Goal: Task Accomplishment & Management: Use online tool/utility

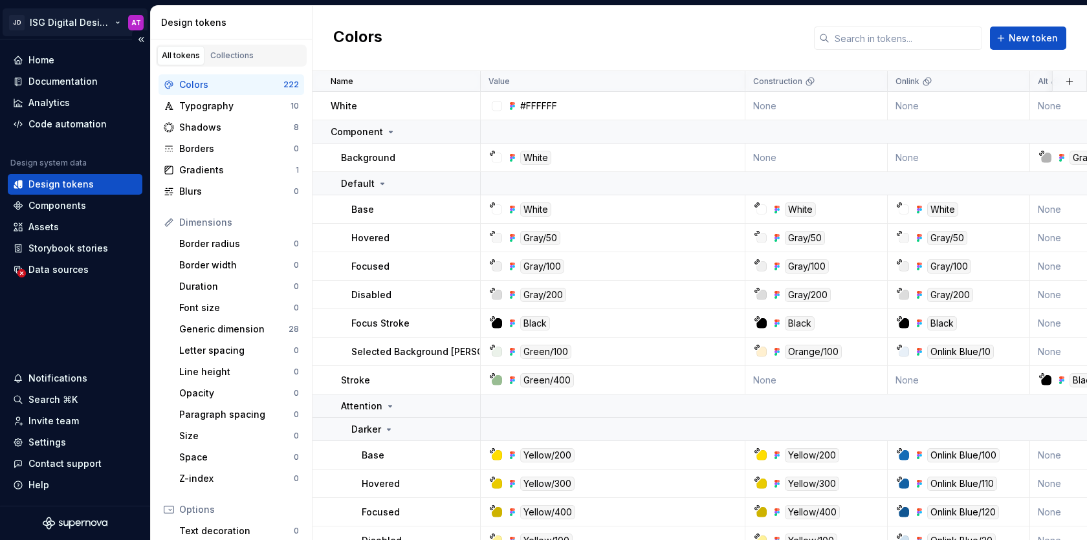
click at [121, 27] on html "JD ISG Digital Design System AT Home Documentation Analytics Code automation De…" at bounding box center [543, 270] width 1087 height 540
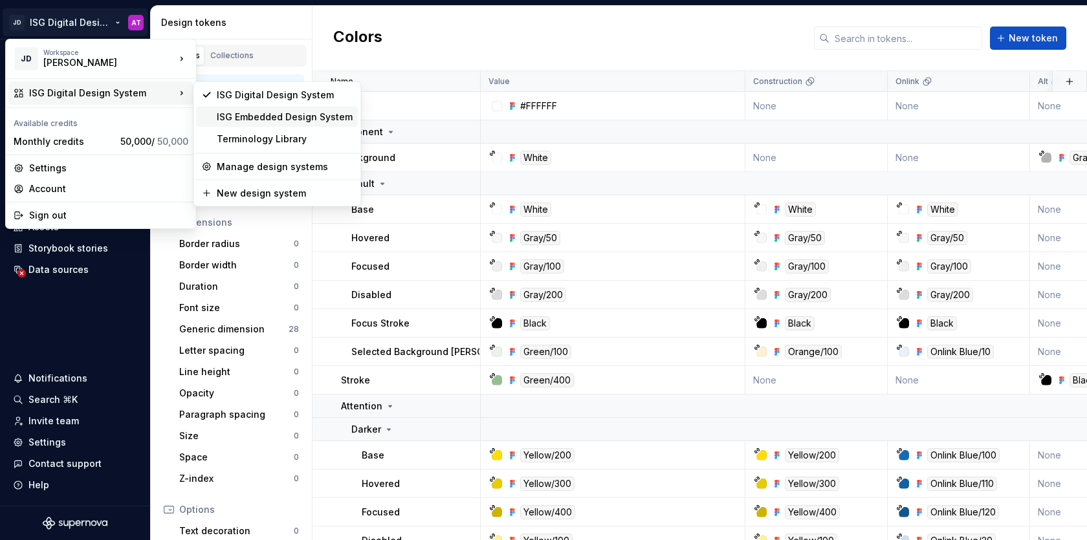
click at [257, 121] on div "ISG Embedded Design System" at bounding box center [285, 117] width 136 height 13
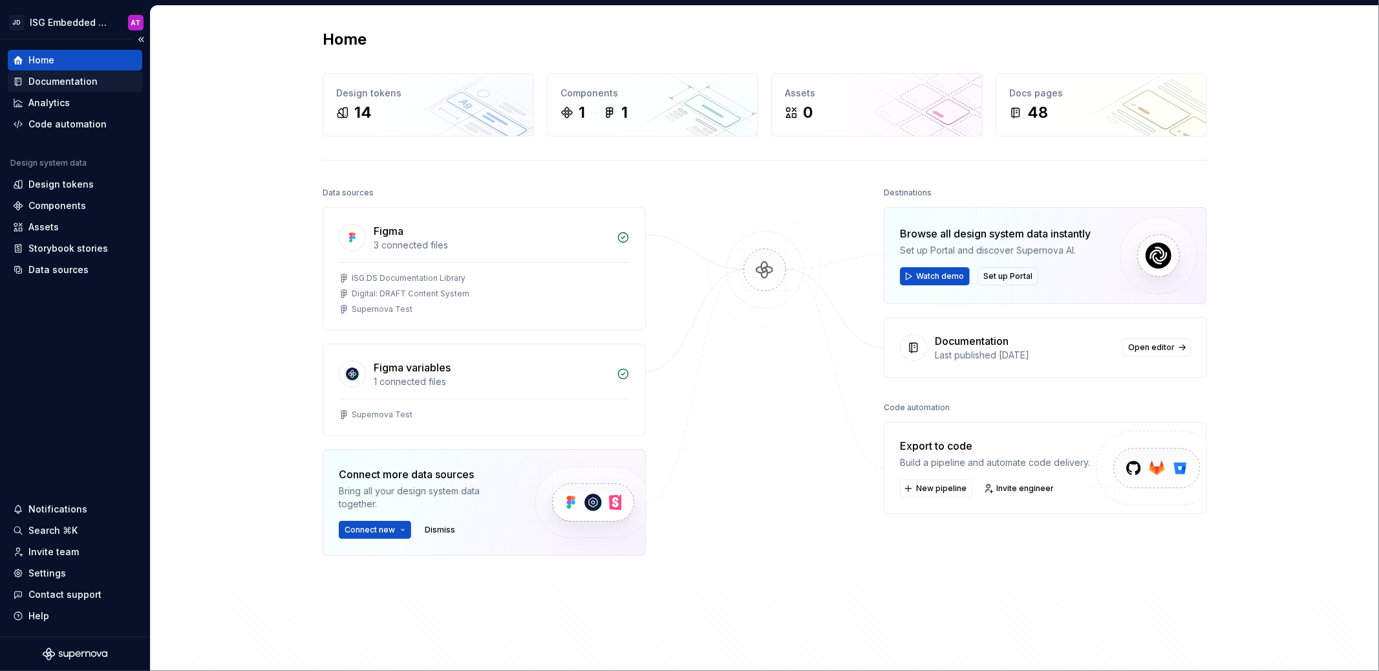
click at [76, 82] on div "Documentation" at bounding box center [62, 81] width 69 height 13
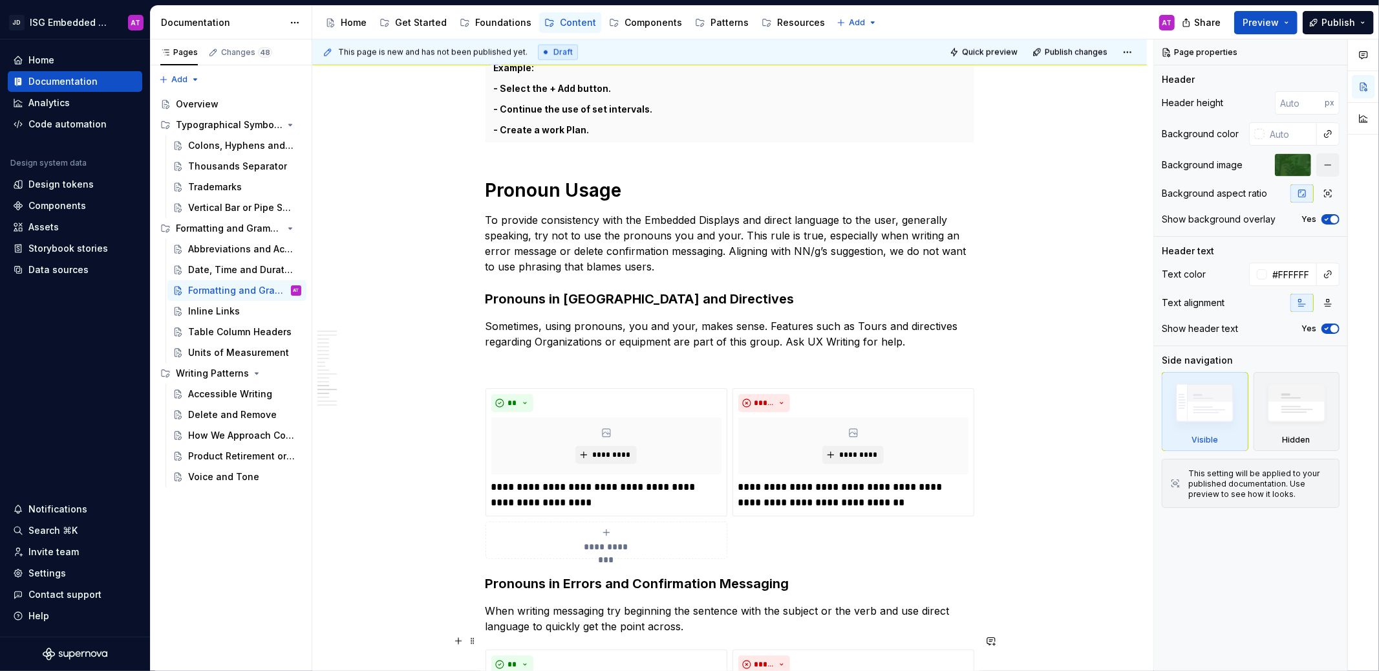
scroll to position [1375, 0]
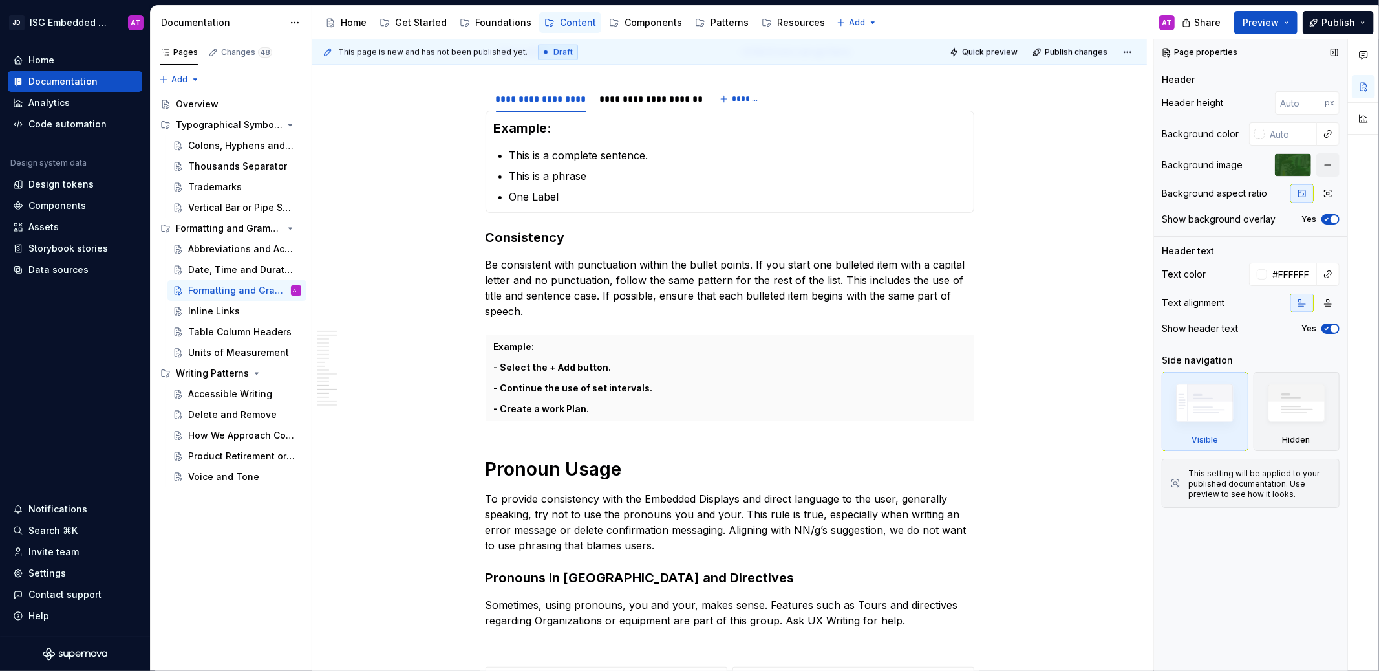
type textarea "*"
click at [58, 125] on div "Code automation" at bounding box center [67, 124] width 78 height 13
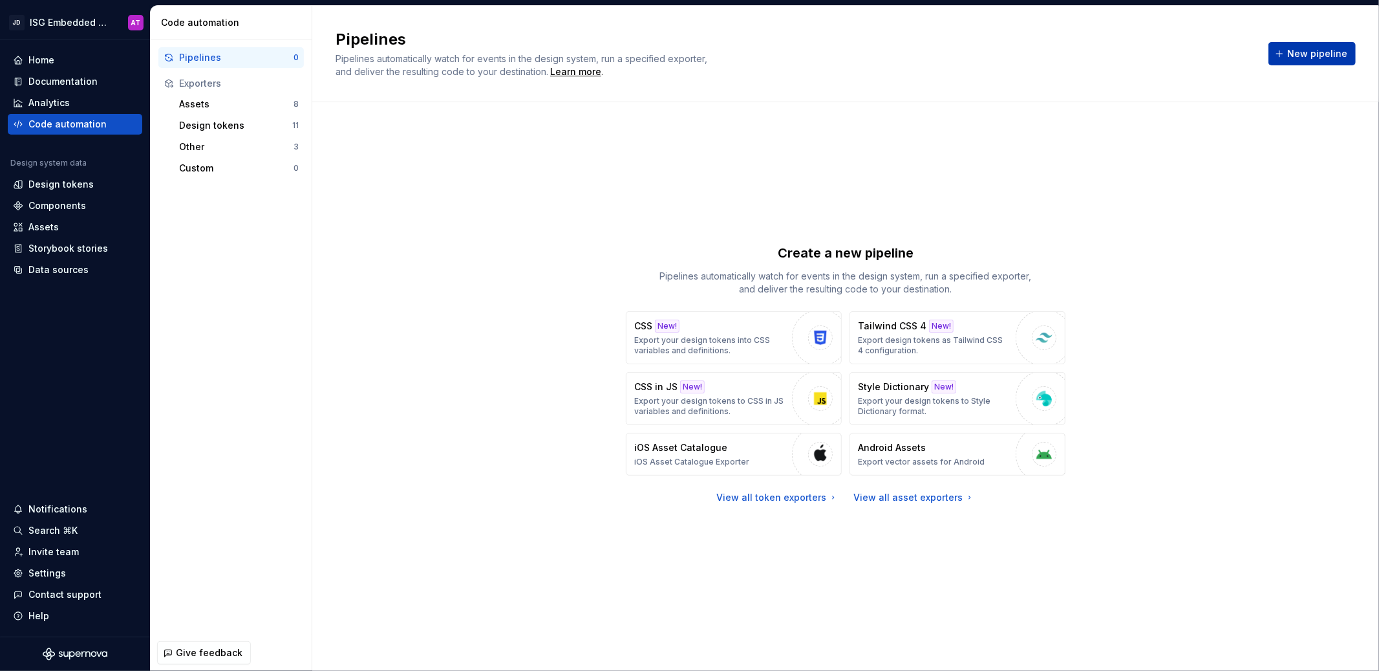
click at [1086, 58] on span "New pipeline" at bounding box center [1318, 53] width 60 height 13
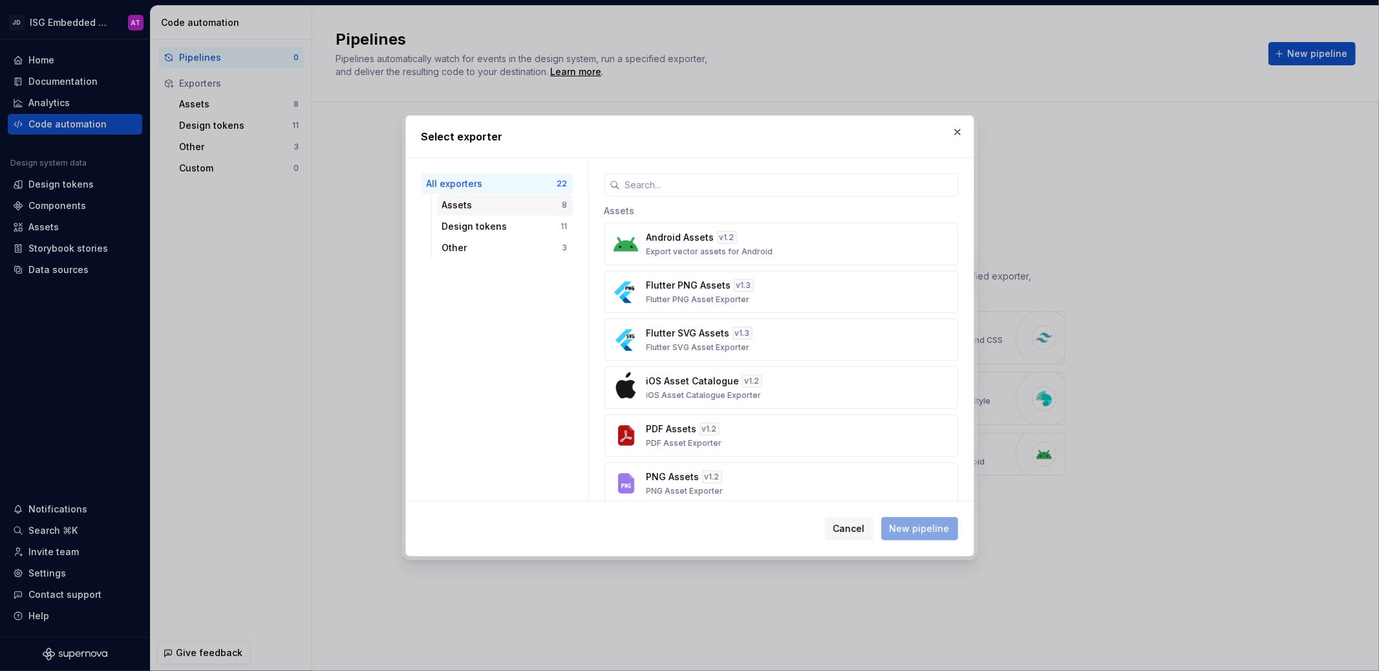
click at [485, 205] on div "Assets" at bounding box center [502, 205] width 120 height 13
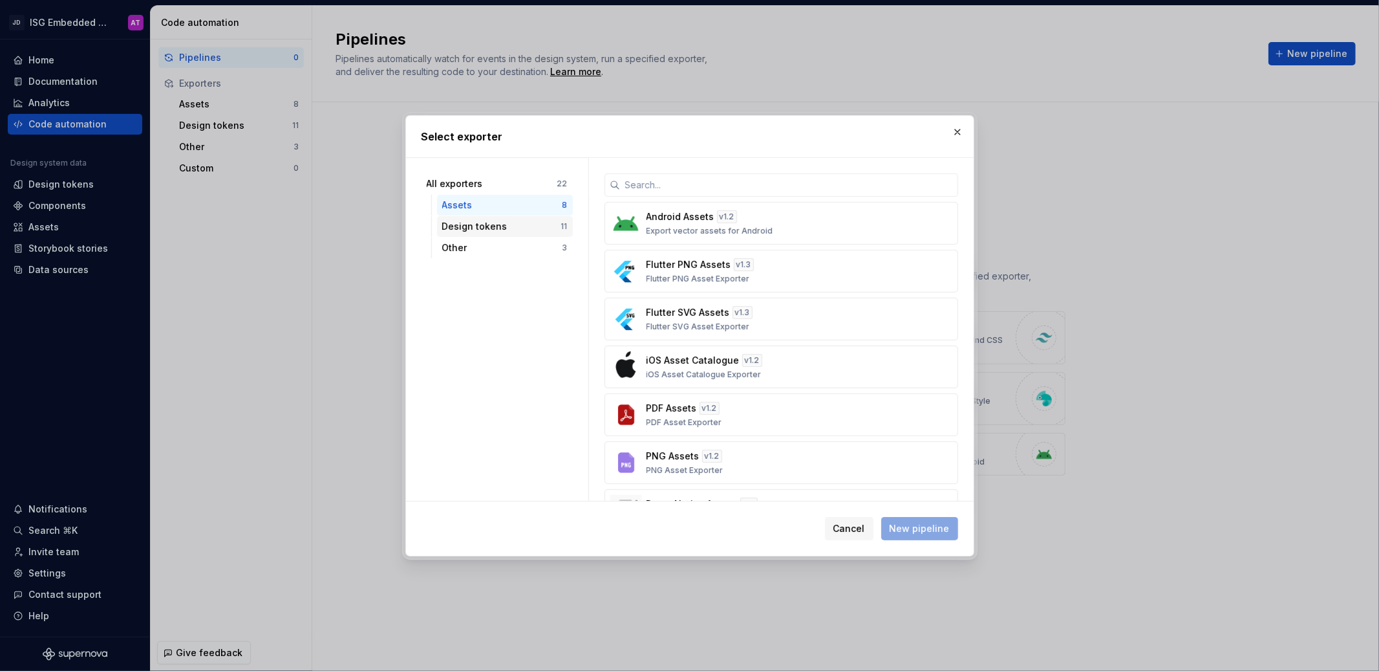
click at [497, 232] on div "Design tokens" at bounding box center [501, 226] width 119 height 13
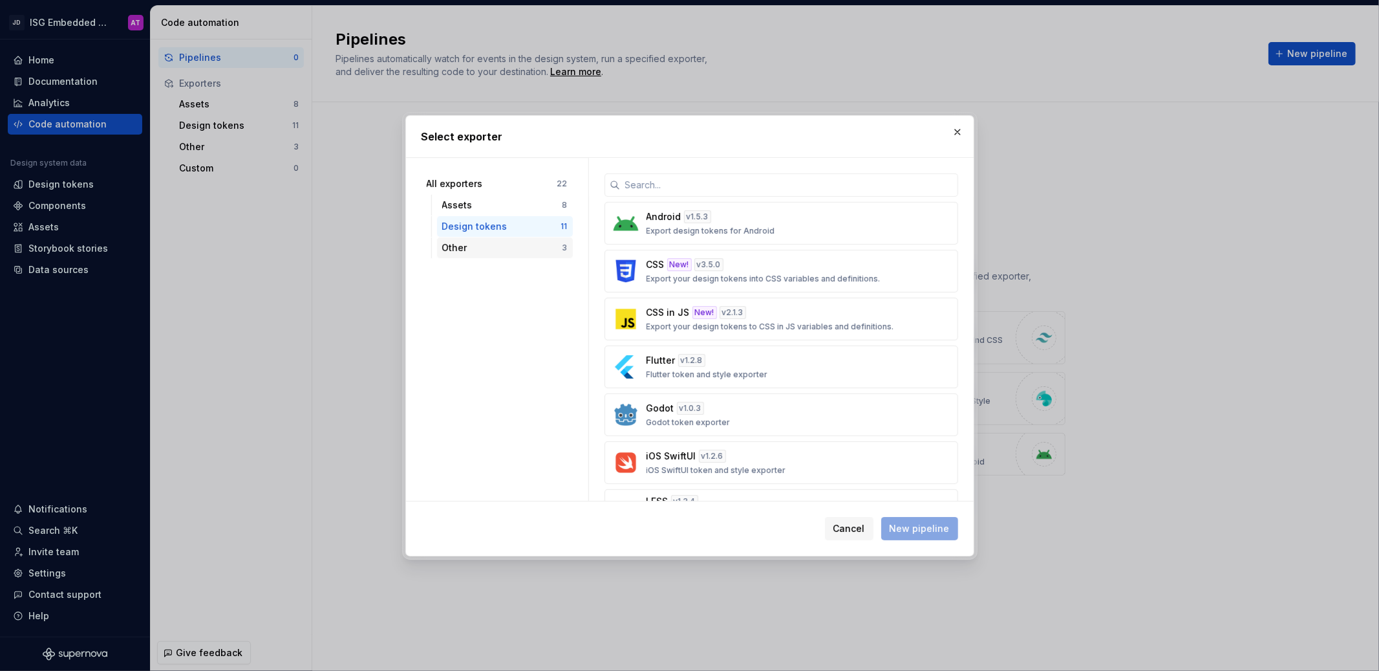
click at [500, 246] on div "Other" at bounding box center [502, 247] width 120 height 13
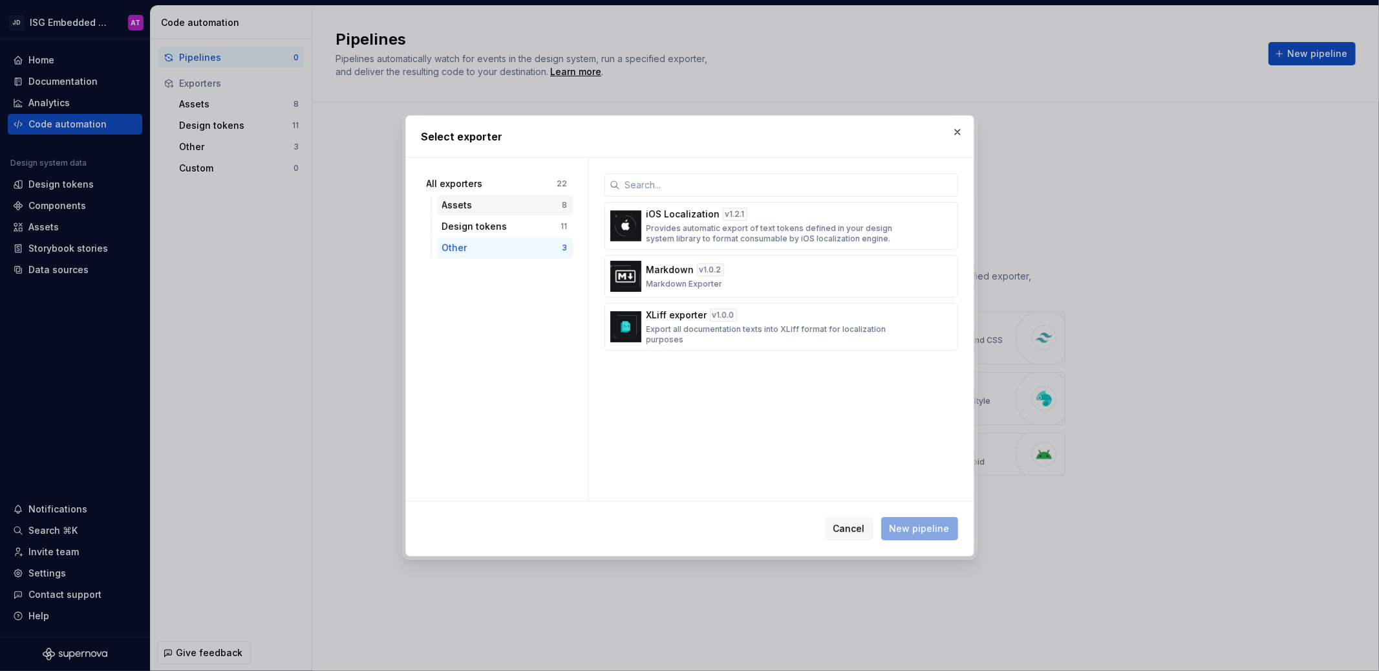
click at [501, 195] on div "Assets 8" at bounding box center [505, 205] width 136 height 21
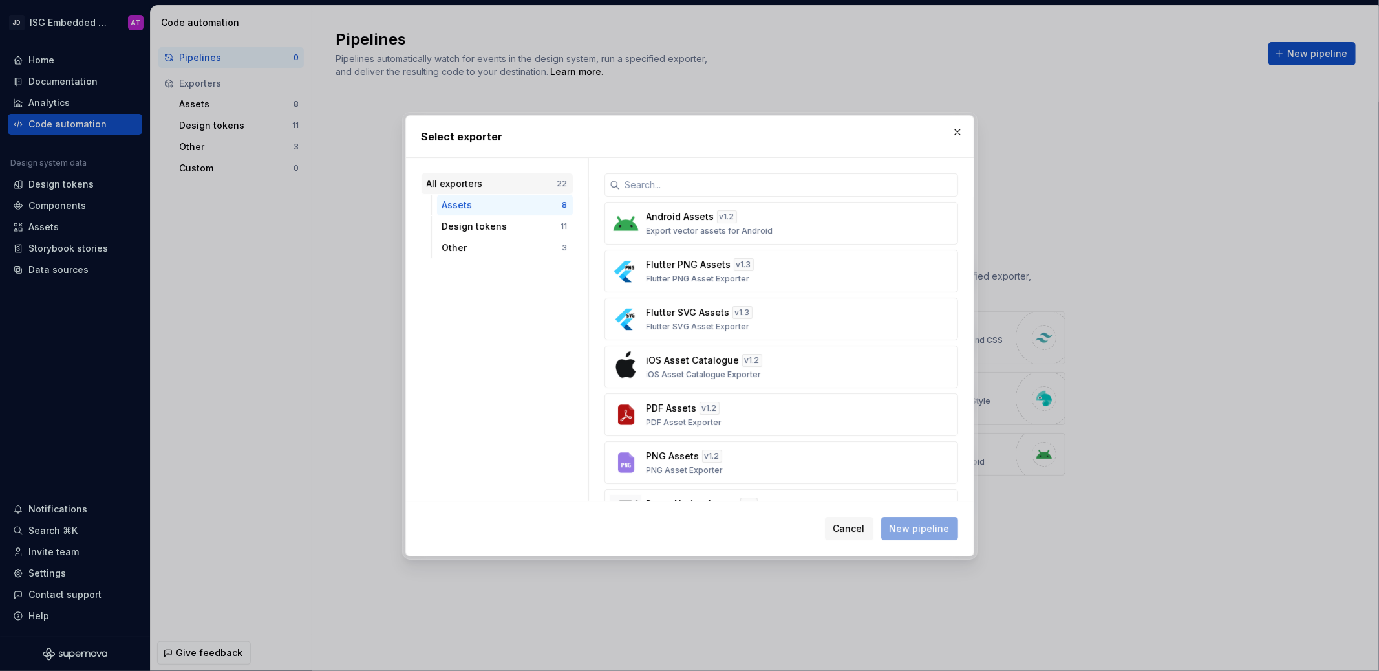
click at [499, 182] on div "All exporters" at bounding box center [492, 183] width 131 height 13
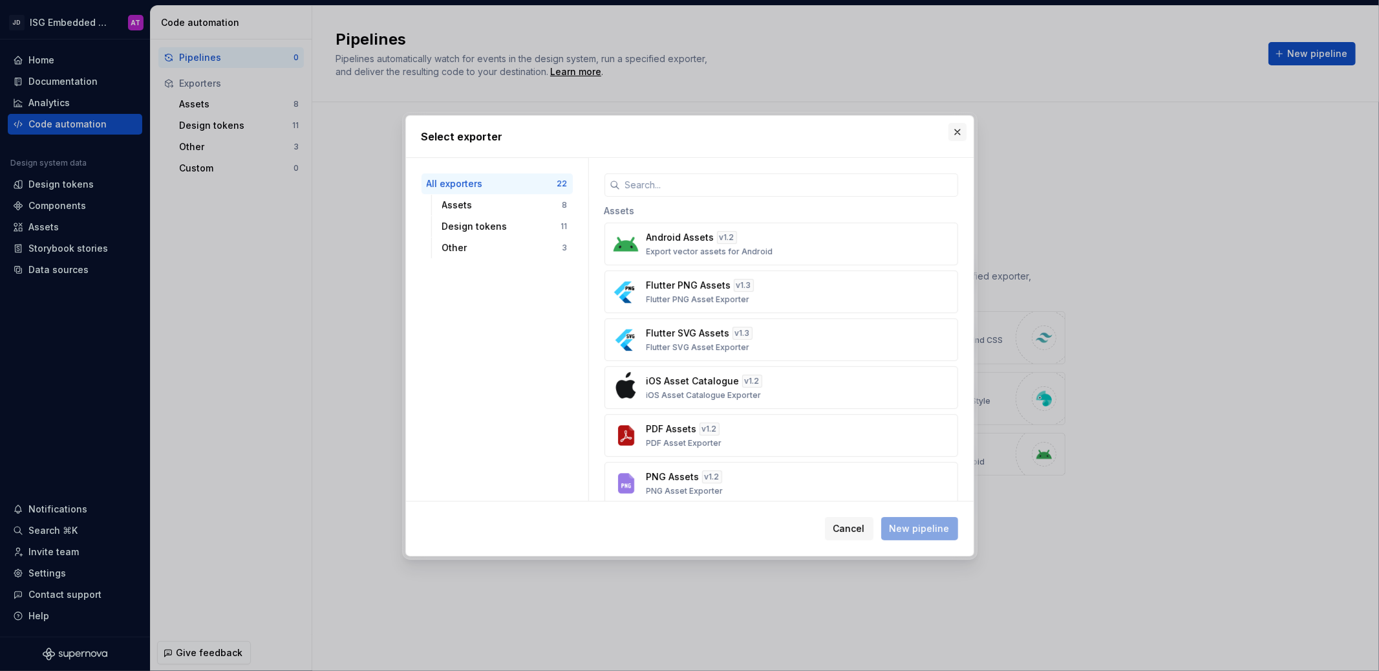
click at [953, 135] on button "button" at bounding box center [958, 132] width 18 height 18
